Goal: Navigation & Orientation: Find specific page/section

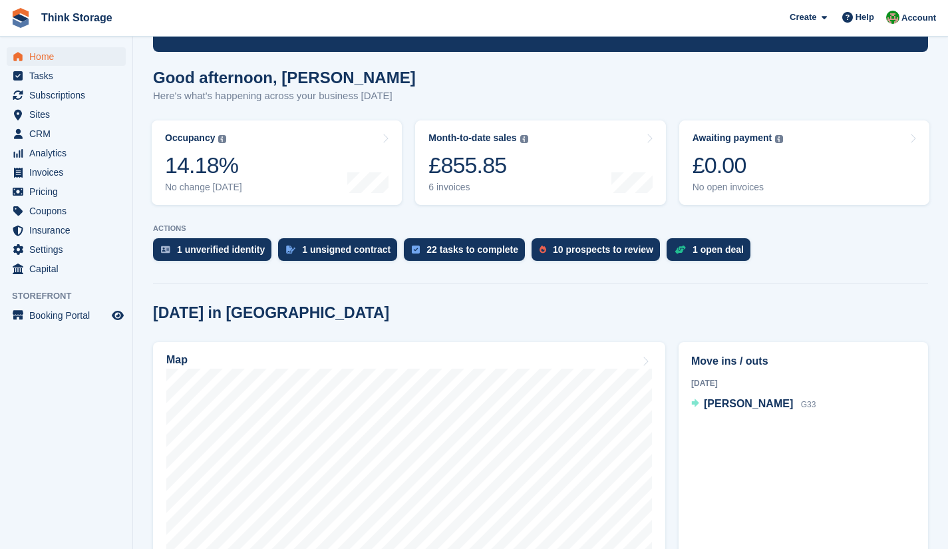
scroll to position [89, 0]
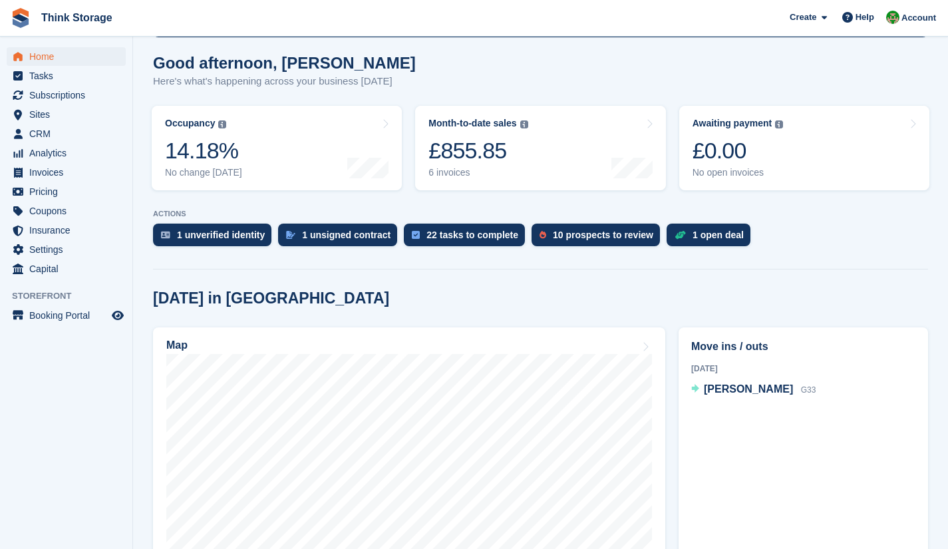
scroll to position [112, 0]
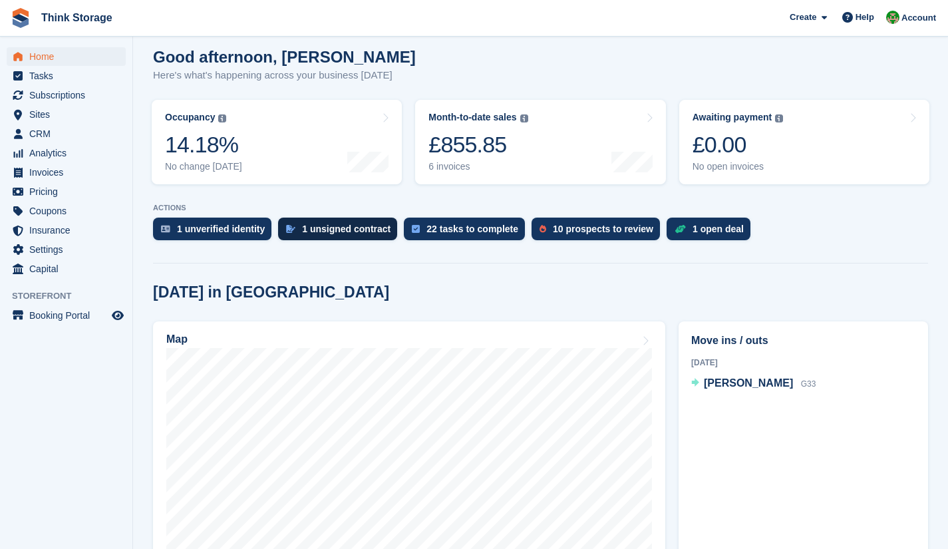
click at [340, 227] on div "1 unsigned contract" at bounding box center [346, 228] width 88 height 11
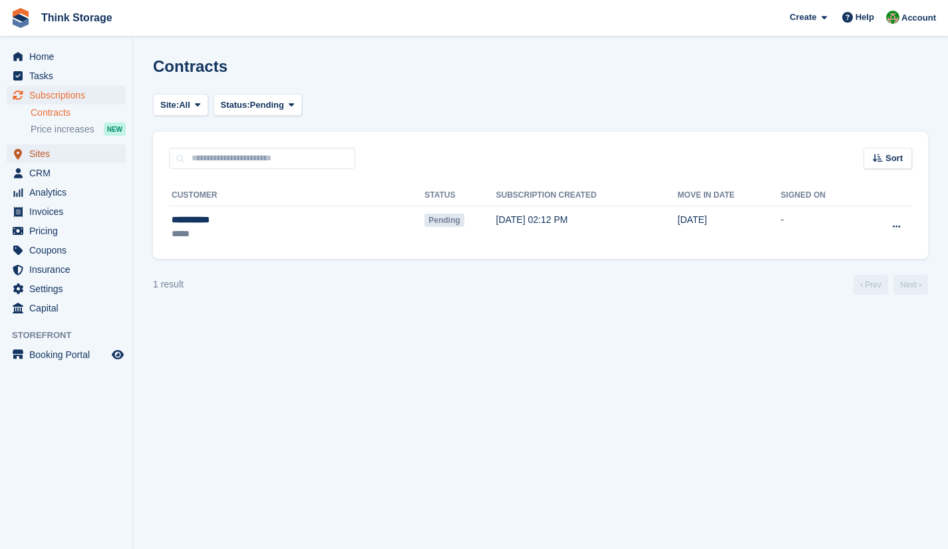
click at [36, 156] on span "Sites" at bounding box center [69, 153] width 80 height 19
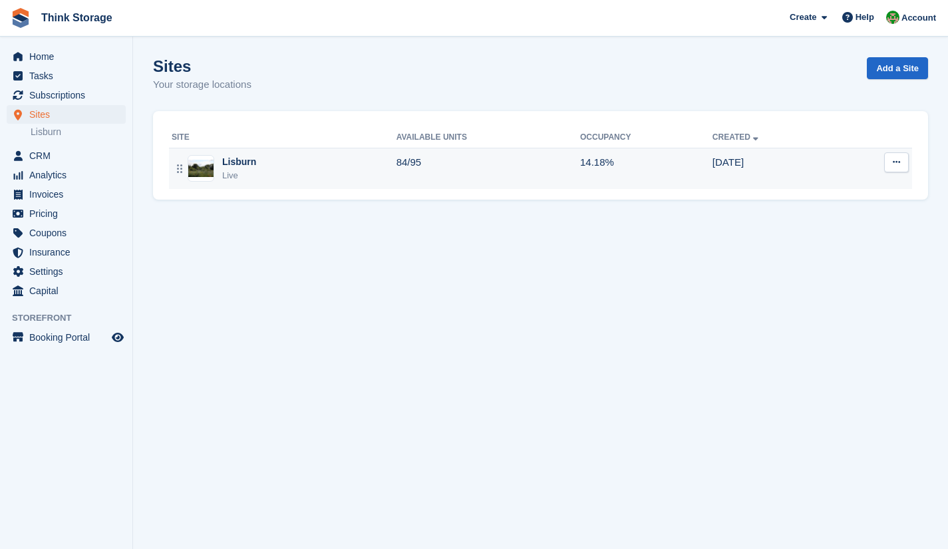
click at [416, 158] on td "84/95" at bounding box center [488, 168] width 184 height 41
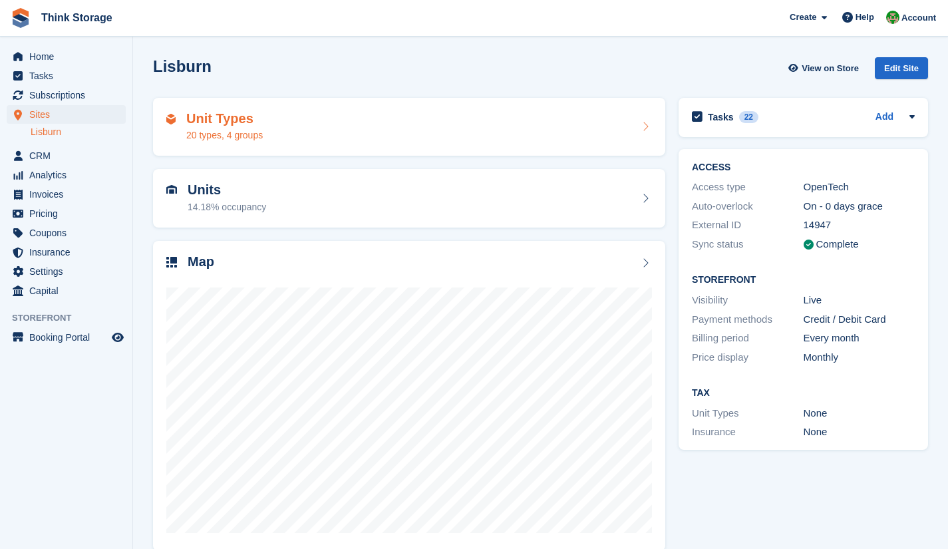
click at [253, 128] on div "20 types, 4 groups" at bounding box center [224, 135] width 76 height 14
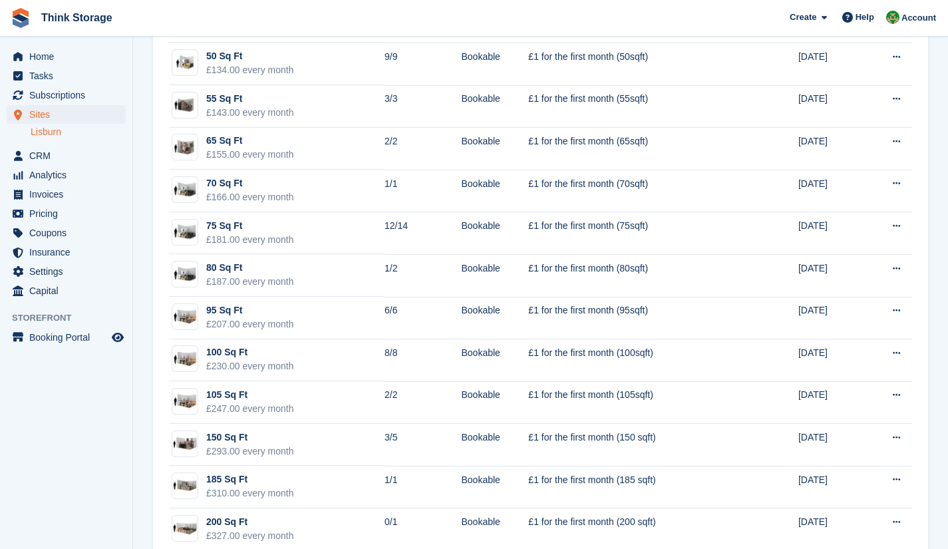
scroll to position [525, 0]
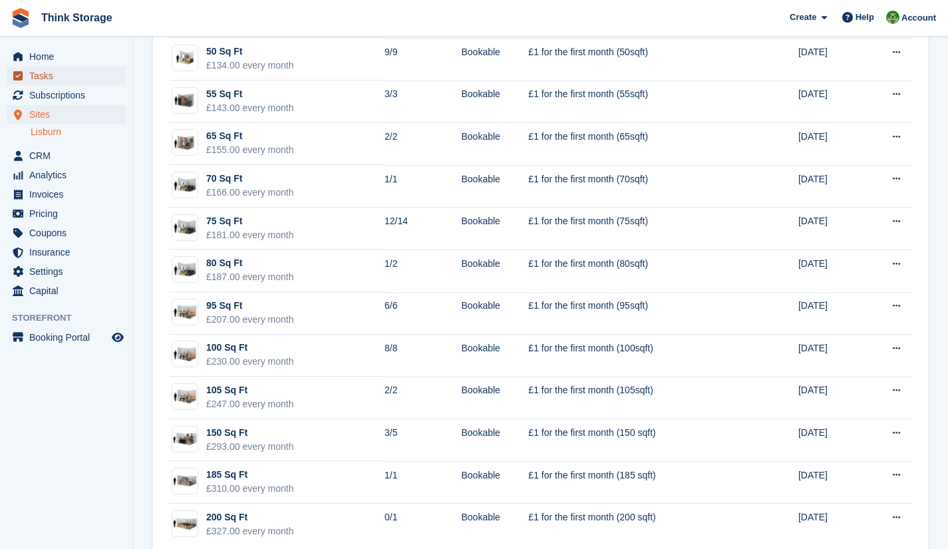
click at [47, 70] on span "Tasks" at bounding box center [69, 75] width 80 height 19
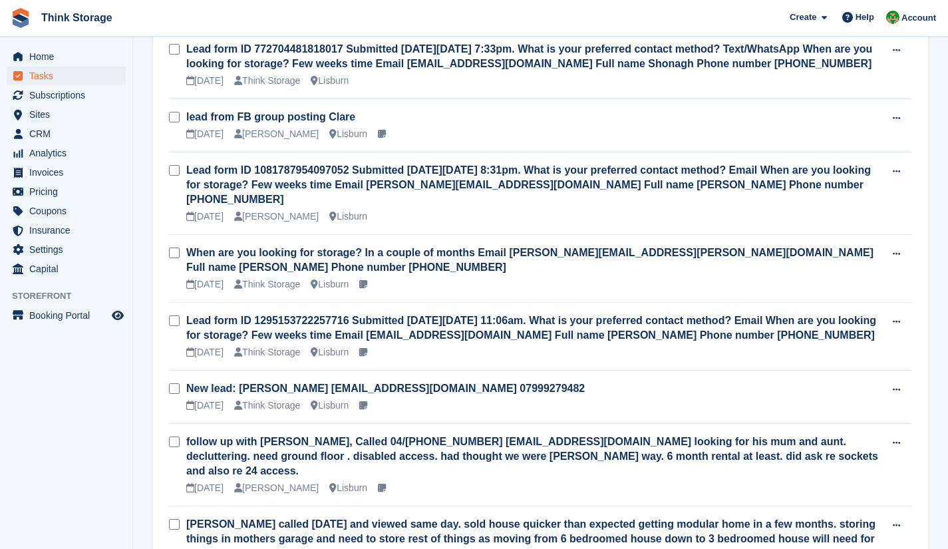
scroll to position [751, 0]
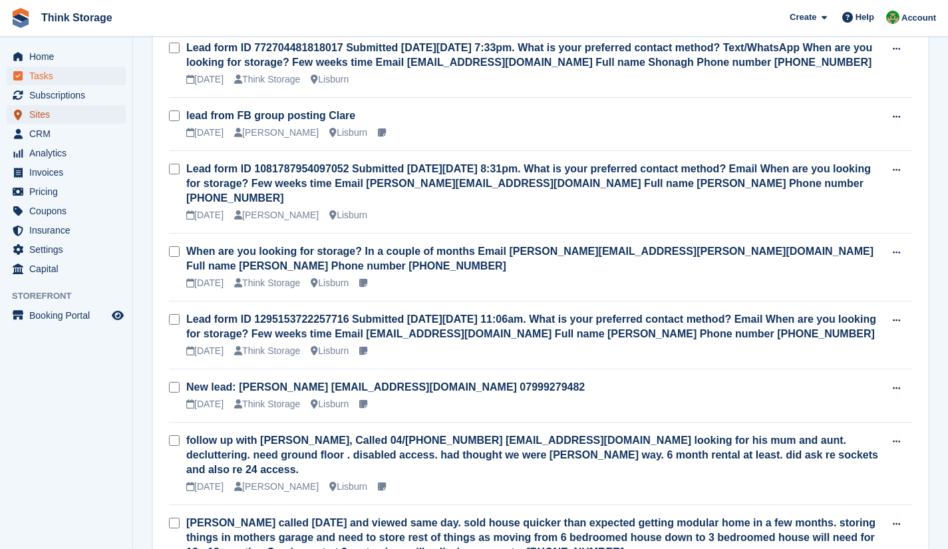
click at [47, 116] on span "Sites" at bounding box center [69, 114] width 80 height 19
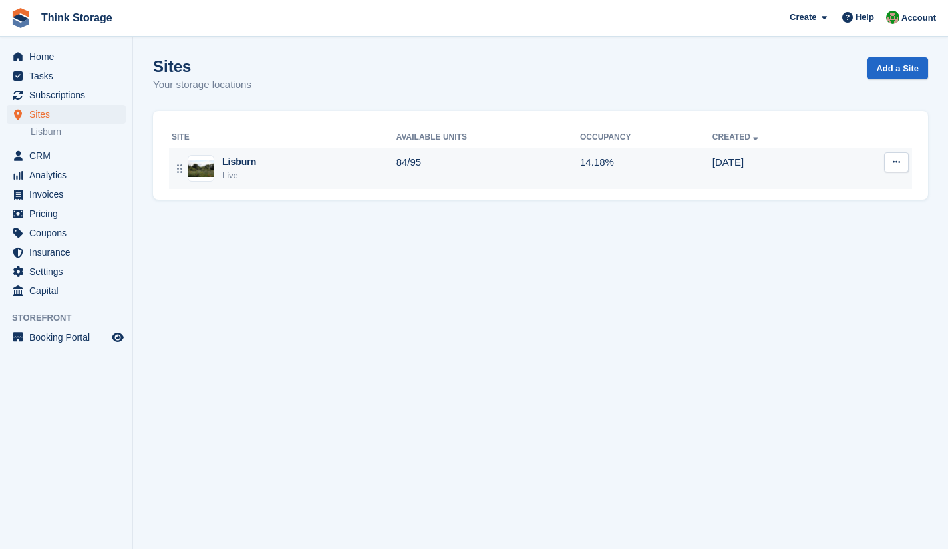
click at [255, 169] on div "Lisburn Live" at bounding box center [284, 168] width 225 height 27
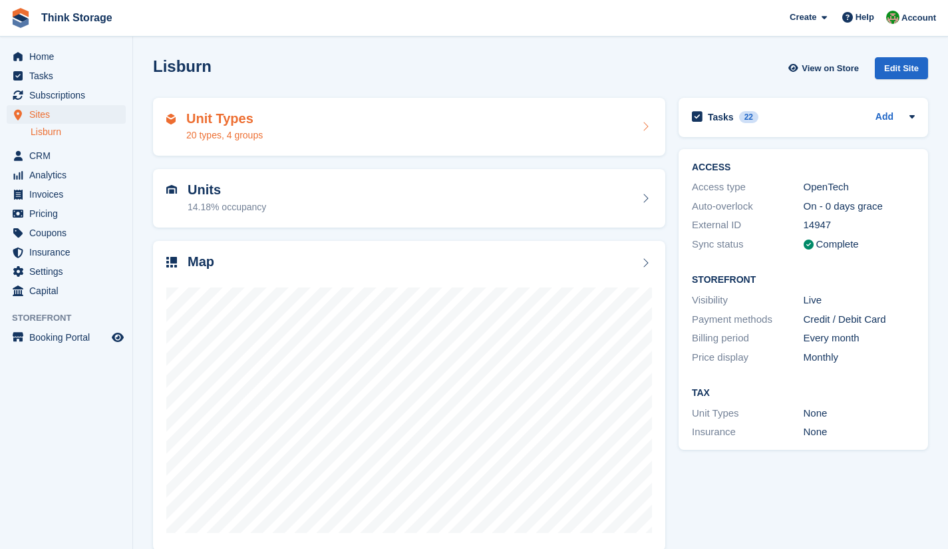
click at [232, 122] on h2 "Unit Types" at bounding box center [224, 118] width 76 height 15
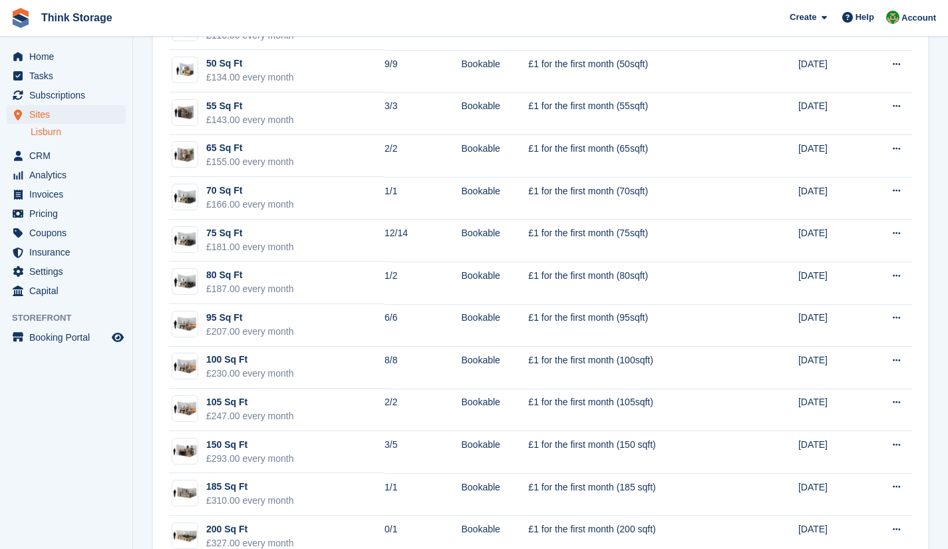
scroll to position [513, 0]
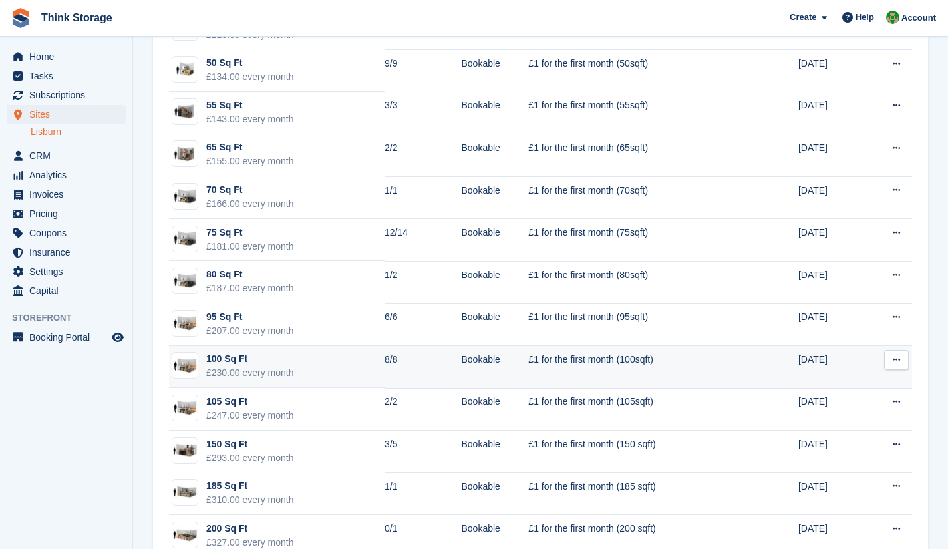
click at [213, 360] on div "100 Sq Ft" at bounding box center [250, 359] width 88 height 14
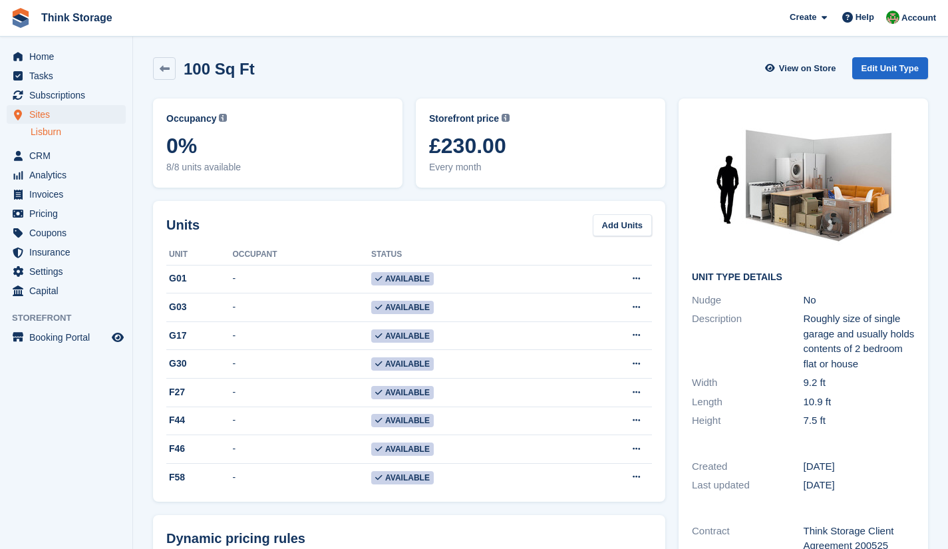
click at [50, 128] on link "Lisburn" at bounding box center [78, 132] width 95 height 13
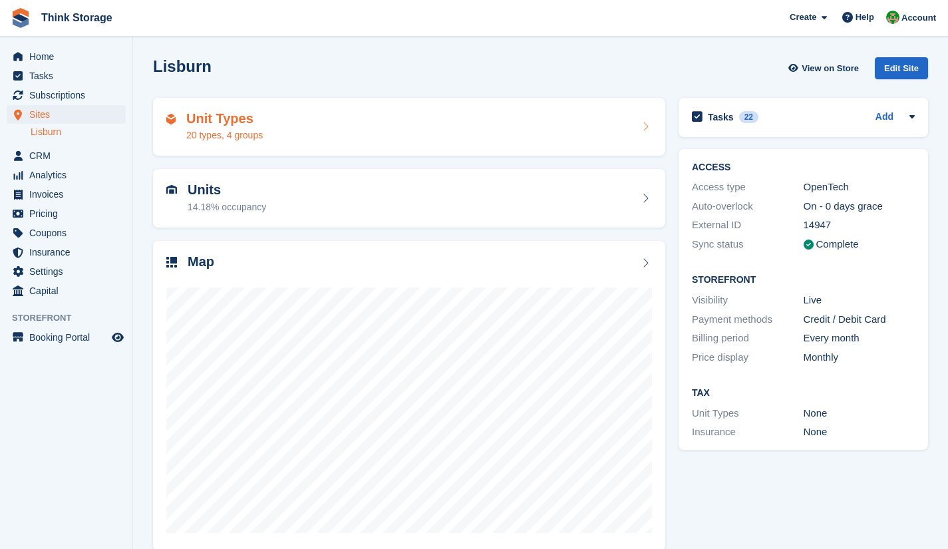
click at [233, 132] on div "20 types, 4 groups" at bounding box center [224, 135] width 76 height 14
